Goal: Task Accomplishment & Management: Use online tool/utility

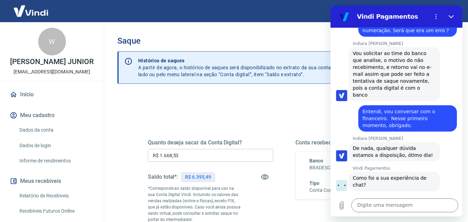
scroll to position [459, 0]
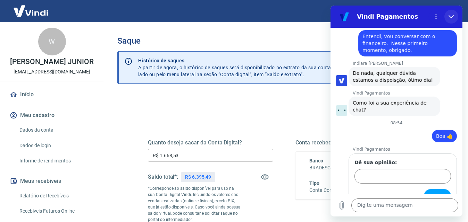
drag, startPoint x: 449, startPoint y: 16, endPoint x: 640, endPoint y: 125, distance: 219.9
click at [450, 16] on icon "Fechar" at bounding box center [451, 17] width 6 height 6
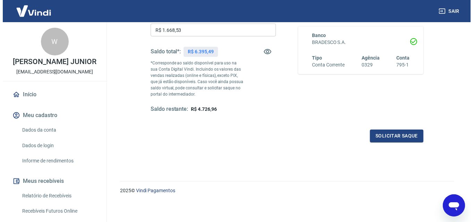
scroll to position [126, 0]
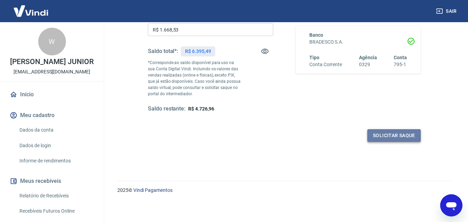
click at [401, 135] on button "Solicitar saque" at bounding box center [393, 135] width 53 height 13
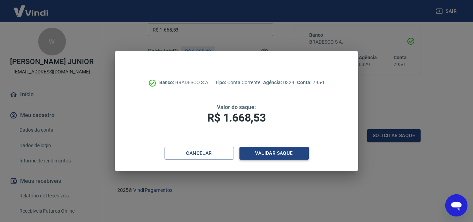
click at [288, 151] on button "Validar saque" at bounding box center [273, 153] width 69 height 13
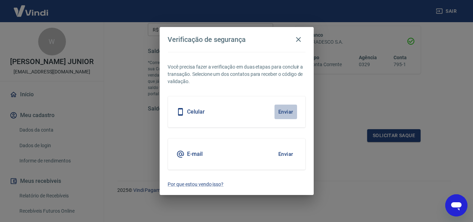
click at [291, 108] on button "Enviar" at bounding box center [285, 112] width 23 height 15
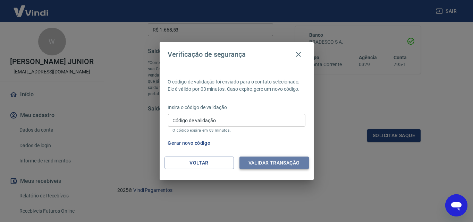
click at [277, 166] on button "Validar transação" at bounding box center [273, 163] width 69 height 13
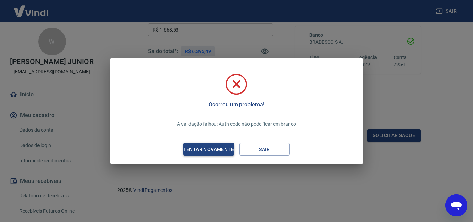
click at [219, 154] on button "Tentar novamente" at bounding box center [208, 149] width 50 height 13
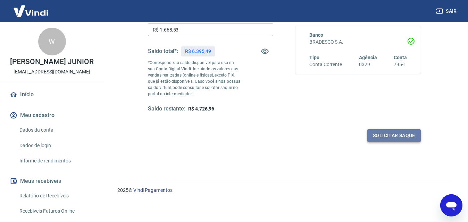
click at [392, 134] on button "Solicitar saque" at bounding box center [393, 135] width 53 height 13
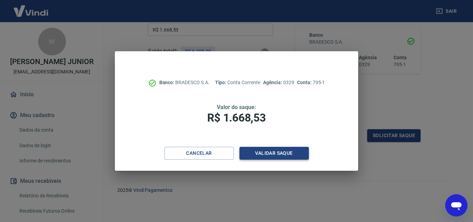
click at [261, 155] on button "Validar saque" at bounding box center [273, 153] width 69 height 13
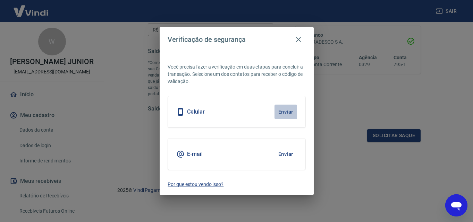
click at [286, 110] on button "Enviar" at bounding box center [285, 112] width 23 height 15
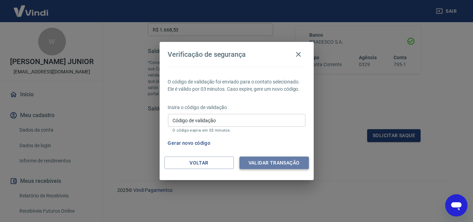
click at [262, 163] on button "Validar transação" at bounding box center [273, 163] width 69 height 13
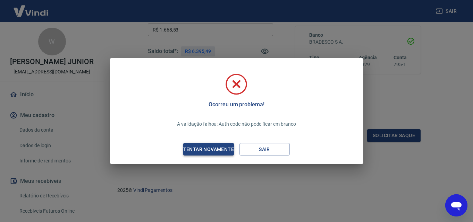
click at [210, 147] on div "Tentar novamente" at bounding box center [208, 149] width 67 height 9
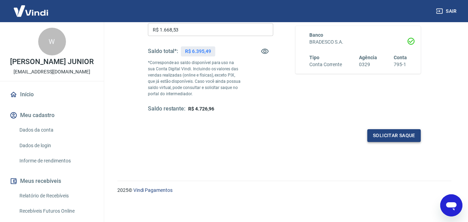
click at [403, 137] on button "Solicitar saque" at bounding box center [393, 135] width 53 height 13
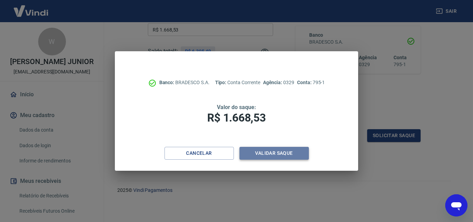
click at [278, 156] on button "Validar saque" at bounding box center [273, 153] width 69 height 13
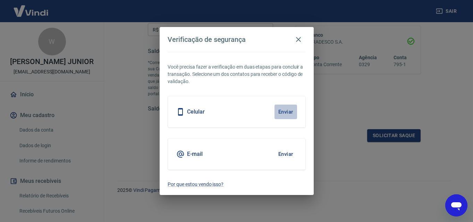
click at [283, 117] on button "Enviar" at bounding box center [285, 112] width 23 height 15
